Goal: Register for event/course

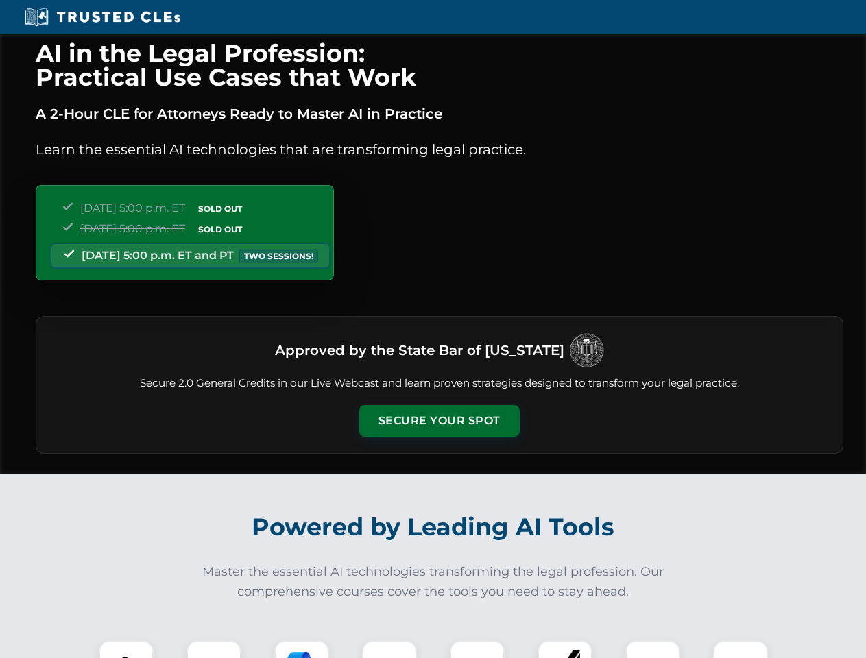
click at [439, 421] on button "Secure Your Spot" at bounding box center [439, 421] width 160 height 32
click at [126, 649] on img at bounding box center [126, 668] width 40 height 40
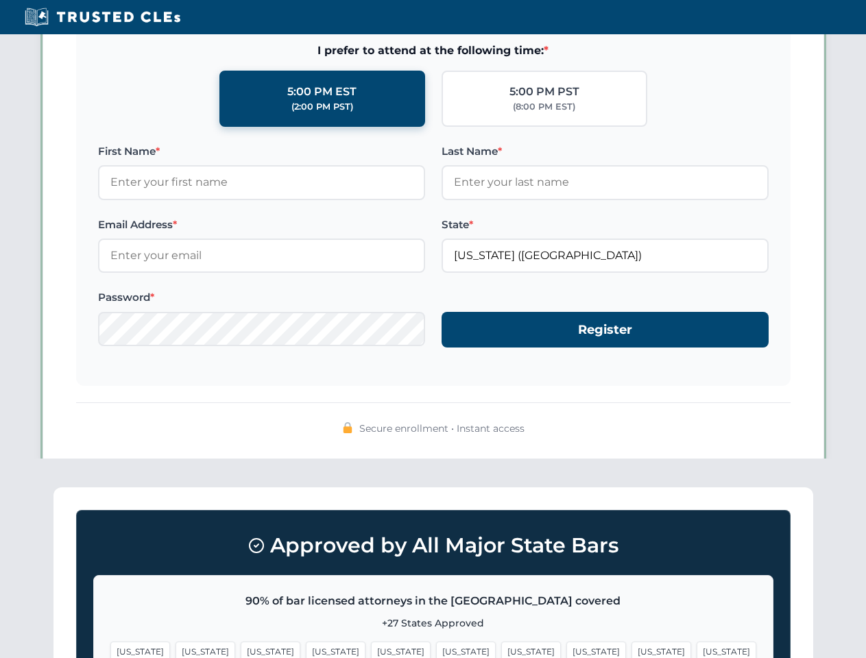
click at [501, 649] on span "[US_STATE]" at bounding box center [531, 652] width 60 height 20
click at [632, 649] on span "[US_STATE]" at bounding box center [662, 652] width 60 height 20
